Goal: Contribute content: Add original content to the website for others to see

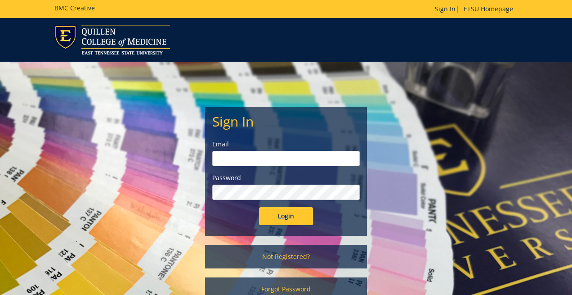
click at [263, 157] on input "email" at bounding box center [286, 158] width 148 height 15
type input "[EMAIL_ADDRESS][DOMAIN_NAME]"
click at [259, 207] on input "Login" at bounding box center [286, 216] width 54 height 18
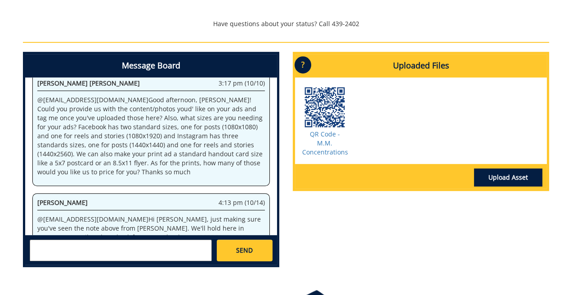
scroll to position [94, 0]
click at [508, 178] on link "Upload Asset" at bounding box center [508, 177] width 68 height 18
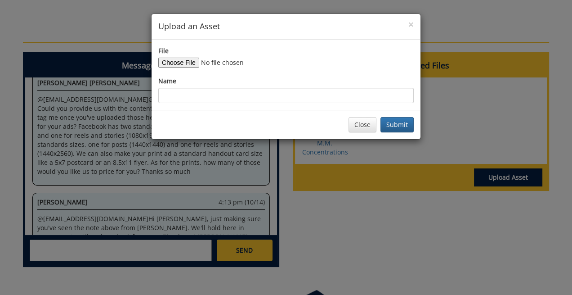
click at [172, 57] on div "File" at bounding box center [286, 56] width 256 height 21
click at [173, 59] on input "File" at bounding box center [219, 63] width 122 height 10
type input "C:\fakepath\4369b.jpg"
click at [392, 125] on button "Submit" at bounding box center [397, 124] width 33 height 15
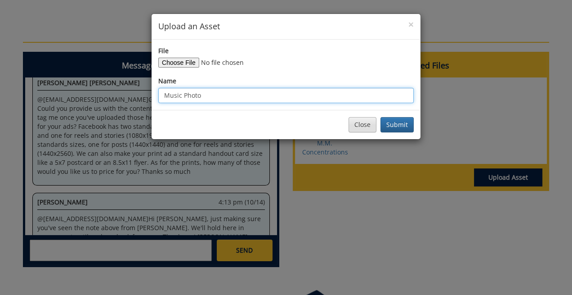
type input "Music Photo"
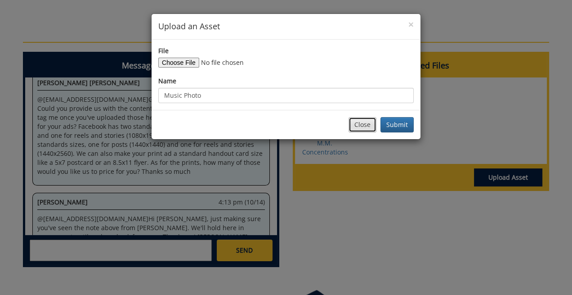
click at [363, 123] on button "Close" at bounding box center [363, 124] width 28 height 15
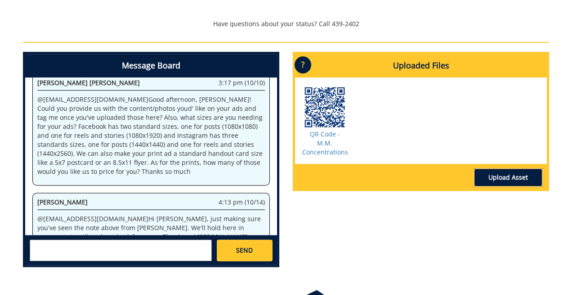
click at [492, 176] on link "Upload Asset" at bounding box center [508, 177] width 68 height 18
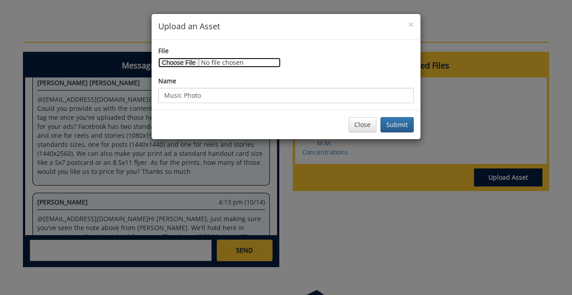
click at [178, 63] on input "File" at bounding box center [219, 63] width 122 height 10
type input "C:\fakepath\Music Photo - Cello.jpg"
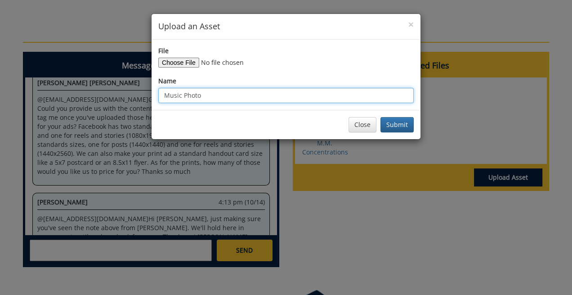
click at [276, 96] on input "Music Photo" at bounding box center [286, 95] width 256 height 15
type input "Music Photo - Cello"
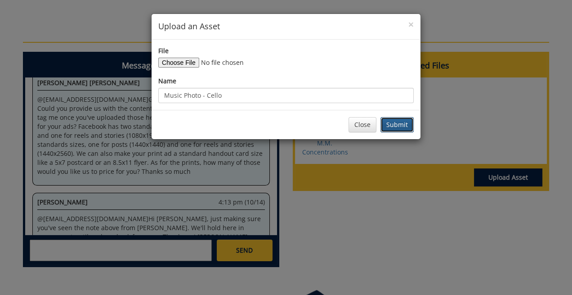
click at [390, 121] on button "Submit" at bounding box center [397, 124] width 33 height 15
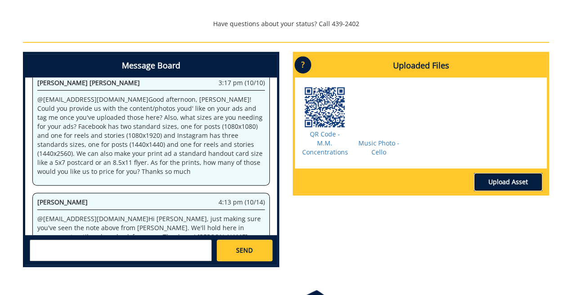
click at [505, 180] on link "Upload Asset" at bounding box center [508, 182] width 68 height 18
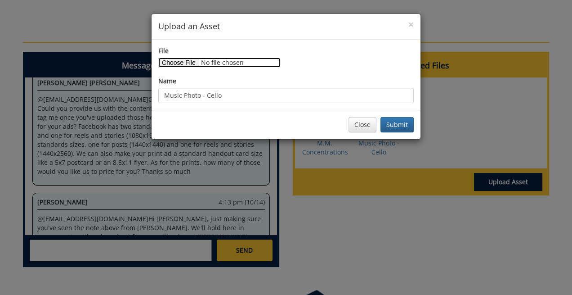
click at [186, 64] on input "File" at bounding box center [219, 63] width 122 height 10
type input "C:\fakepath\4369b.jpg"
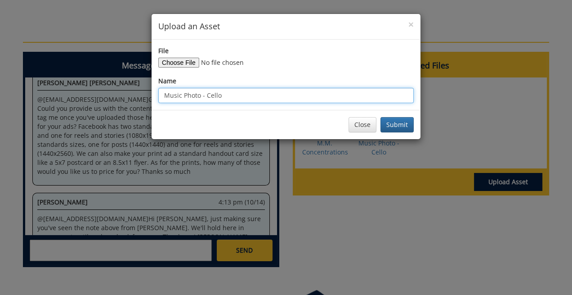
click at [324, 97] on input "Music Photo - Cello" at bounding box center [286, 95] width 256 height 15
type input "Music Photo - Choir"
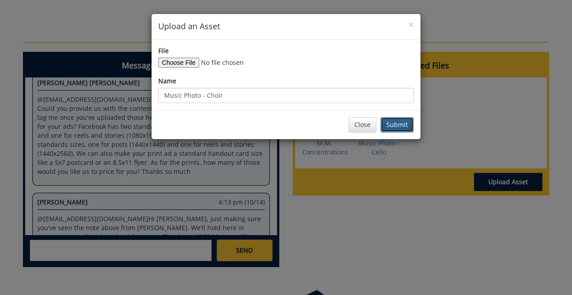
click at [393, 126] on button "Submit" at bounding box center [397, 124] width 33 height 15
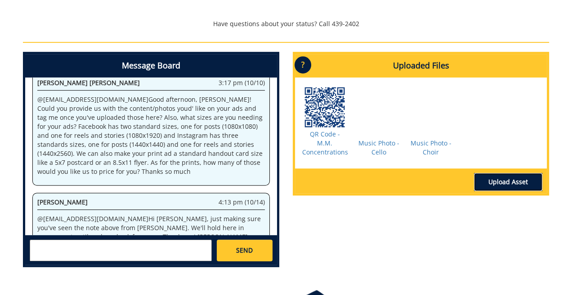
click at [493, 181] on link "Upload Asset" at bounding box center [508, 182] width 68 height 18
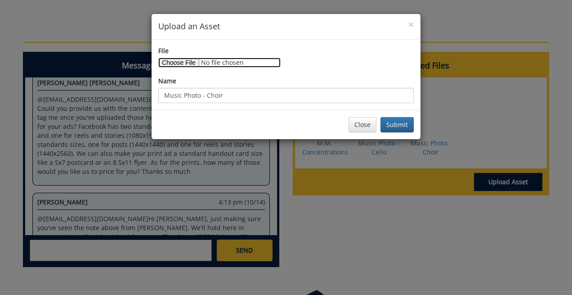
click at [185, 62] on input "File" at bounding box center [219, 63] width 122 height 10
type input "C:\fakepath\20220423-CW8_0477.jpg"
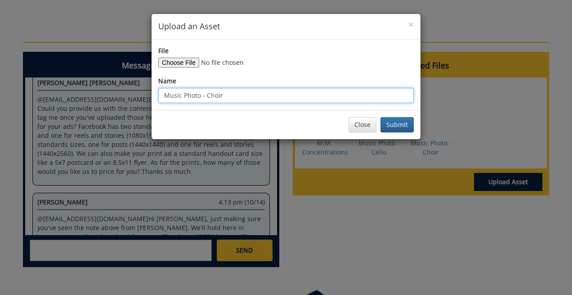
click at [320, 99] on input "Music Photo - Choir" at bounding box center [286, 95] width 256 height 15
type input "Music Photo - Oboe"
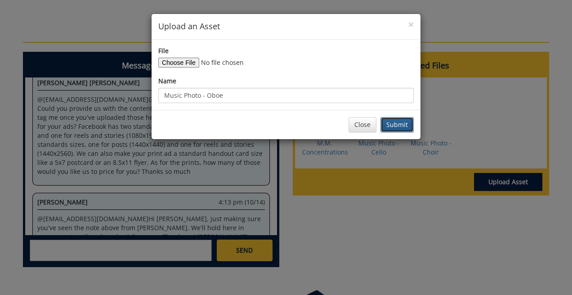
click at [392, 123] on button "Submit" at bounding box center [397, 124] width 33 height 15
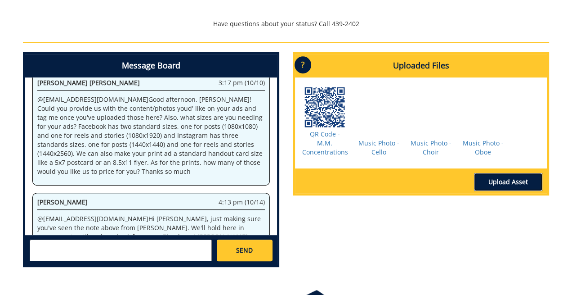
click at [518, 179] on link "Upload Asset" at bounding box center [508, 182] width 68 height 18
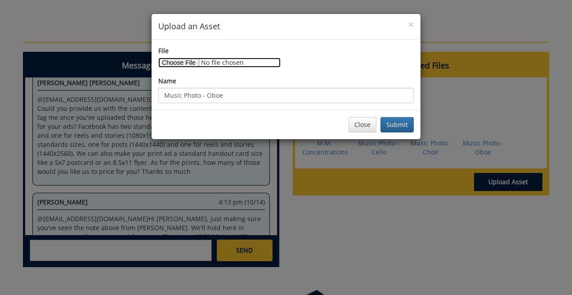
click at [181, 60] on input "File" at bounding box center [219, 63] width 122 height 10
type input "C:\fakepath\4384b.jpg"
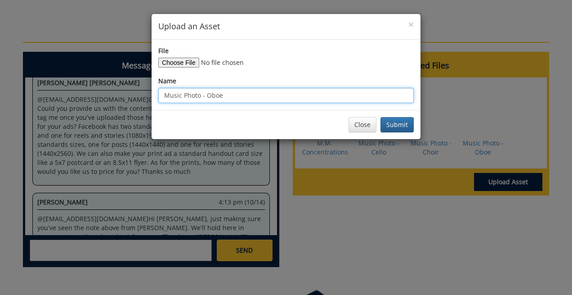
click at [287, 97] on input "Music Photo - Oboe" at bounding box center [286, 95] width 256 height 15
type input "Music Photo - Choir 2"
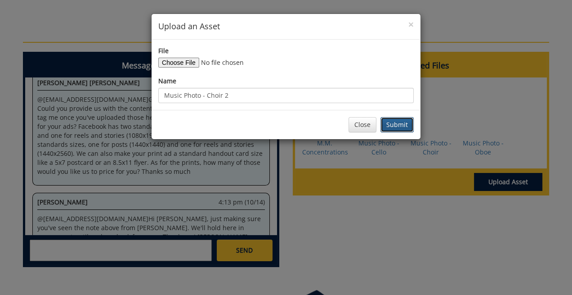
click at [393, 124] on button "Submit" at bounding box center [397, 124] width 33 height 15
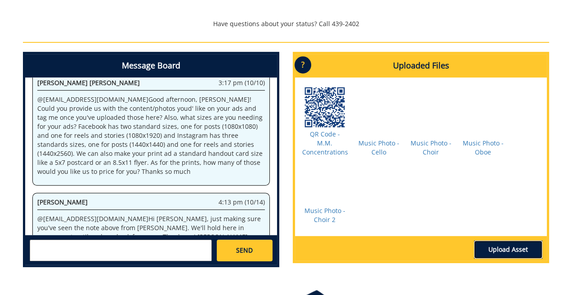
click at [493, 247] on link "Upload Asset" at bounding box center [508, 249] width 68 height 18
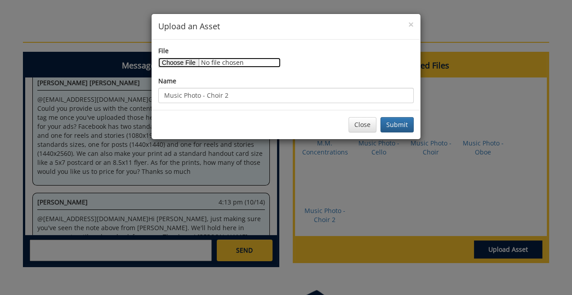
click at [188, 63] on input "File" at bounding box center [219, 63] width 122 height 10
type input "C:\fakepath\20220423-CW8_0490.jpg"
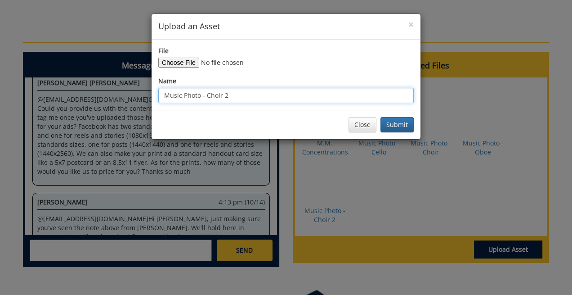
click at [242, 94] on input "Music Photo - Choir 2" at bounding box center [286, 95] width 256 height 15
type input "Music Photo - Brass"
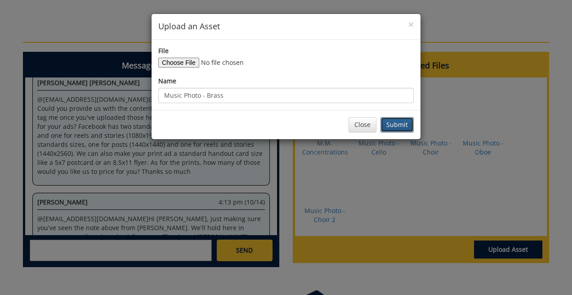
click at [393, 119] on button "Submit" at bounding box center [397, 124] width 33 height 15
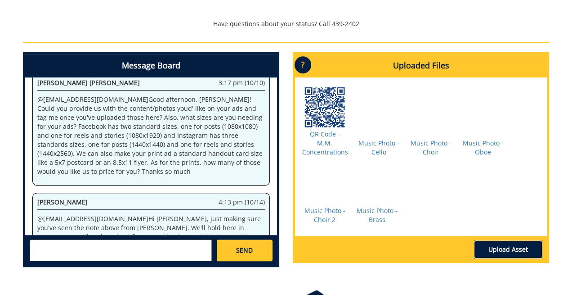
click at [503, 241] on link "Upload Asset" at bounding box center [508, 249] width 68 height 18
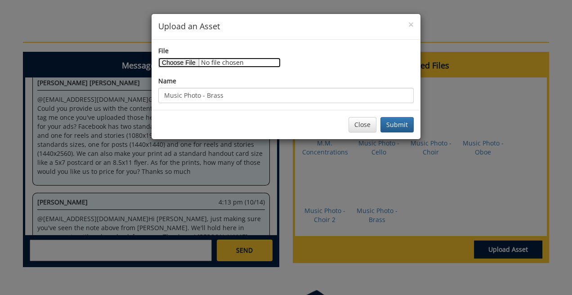
click at [195, 67] on input "File" at bounding box center [219, 63] width 122 height 10
type input "C:\fakepath\4729b.jpg"
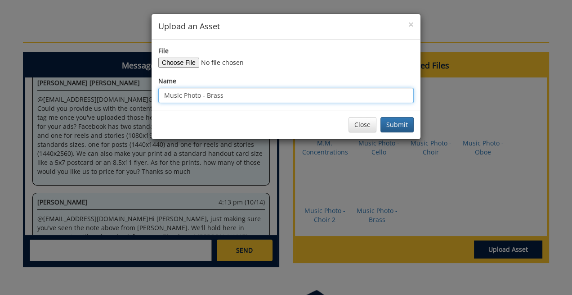
click at [245, 96] on input "Music Photo - Brass" at bounding box center [286, 95] width 256 height 15
type input "Music Photo - Percussion"
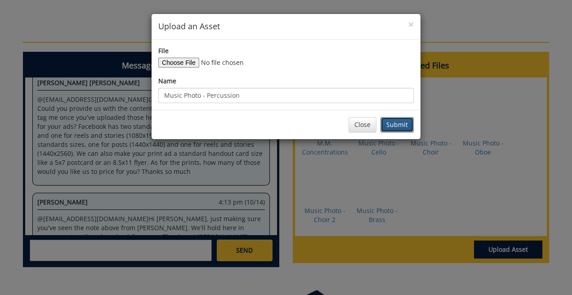
click at [394, 130] on button "Submit" at bounding box center [397, 124] width 33 height 15
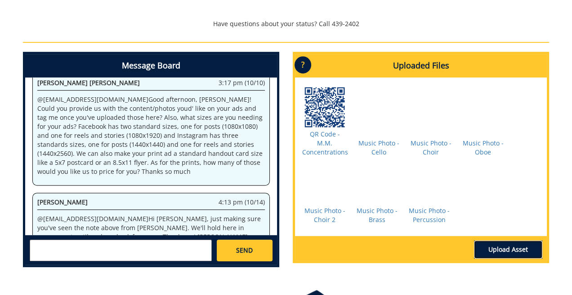
click at [488, 246] on link "Upload Asset" at bounding box center [508, 249] width 68 height 18
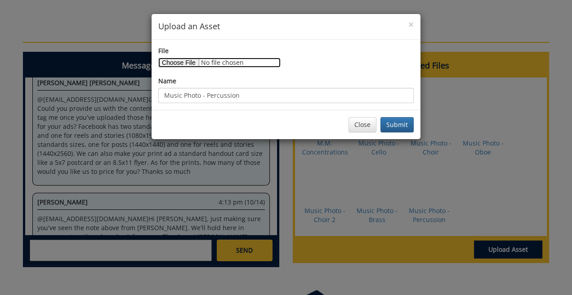
click at [186, 60] on input "File" at bounding box center [219, 63] width 122 height 10
type input "C:\fakepath\4313b.jpg"
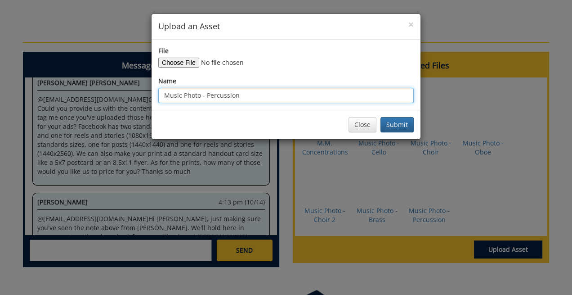
click at [312, 98] on input "Music Photo - Percussion" at bounding box center [286, 95] width 256 height 15
type input "Music Photo - Choir 3"
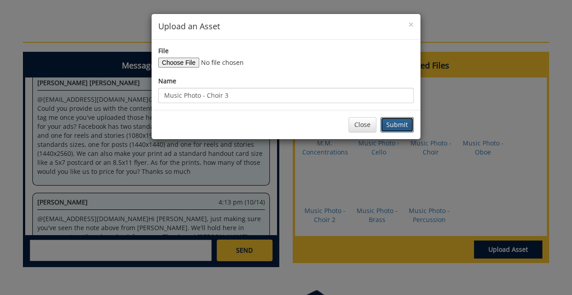
click at [396, 124] on button "Submit" at bounding box center [397, 124] width 33 height 15
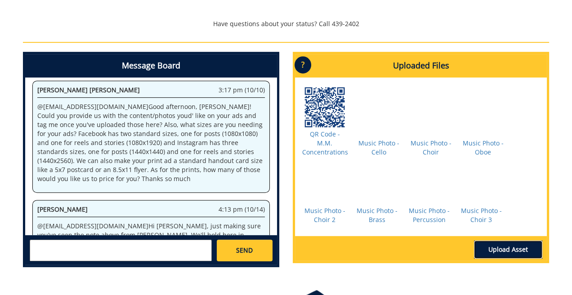
scroll to position [76, 0]
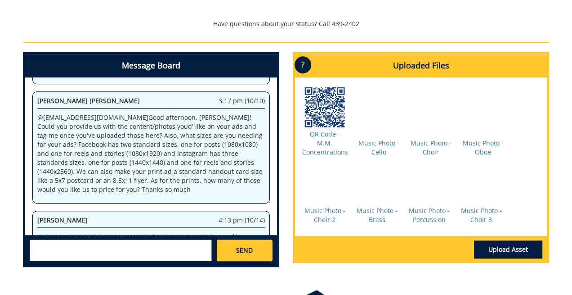
click at [72, 245] on textarea at bounding box center [121, 250] width 182 height 22
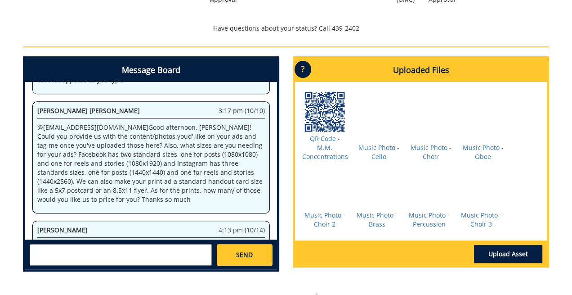
scroll to position [69, 0]
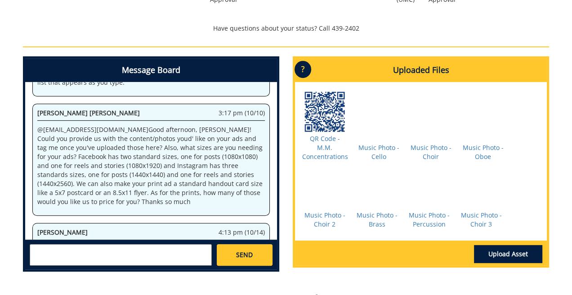
click at [53, 256] on textarea at bounding box center [121, 255] width 182 height 22
type textarea "f"
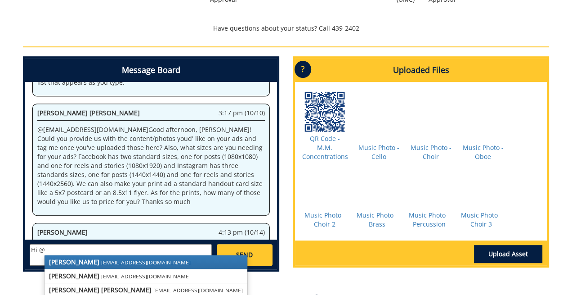
click at [53, 256] on link "[PERSON_NAME] [EMAIL_ADDRESS][DOMAIN_NAME]" at bounding box center [146, 261] width 203 height 13
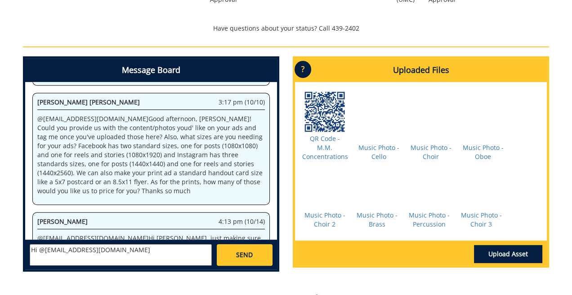
scroll to position [74, 0]
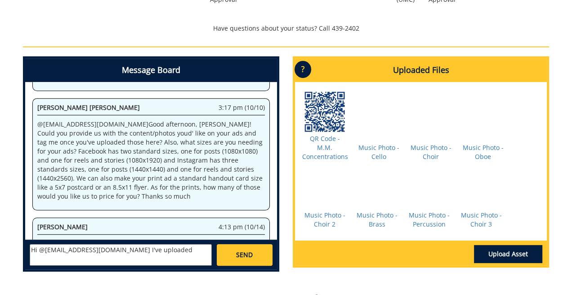
click at [38, 250] on textarea "Hi @[EMAIL_ADDRESS][DOMAIN_NAME] I've uploaded" at bounding box center [121, 255] width 182 height 22
click at [99, 248] on textarea "@[EMAIL_ADDRESS][DOMAIN_NAME] I've uploaded" at bounding box center [121, 255] width 182 height 22
click at [184, 254] on textarea "@[EMAIL_ADDRESS][DOMAIN_NAME] Hi [PERSON_NAME], I've uploaded" at bounding box center [121, 255] width 182 height 22
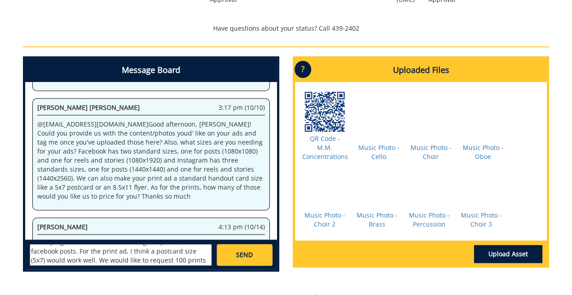
type textarea "@[EMAIL_ADDRESS][DOMAIN_NAME] Hi [PERSON_NAME], I've uploaded some photos that …"
click at [238, 254] on span "SEND" at bounding box center [244, 254] width 17 height 9
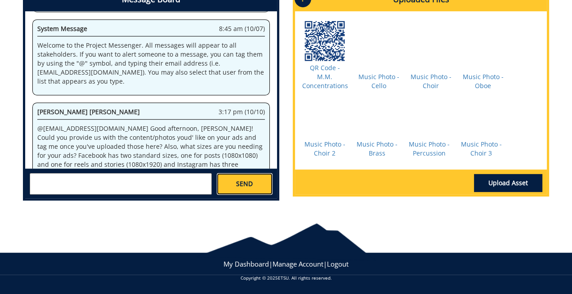
scroll to position [7699, 0]
